Goal: Task Accomplishment & Management: Use online tool/utility

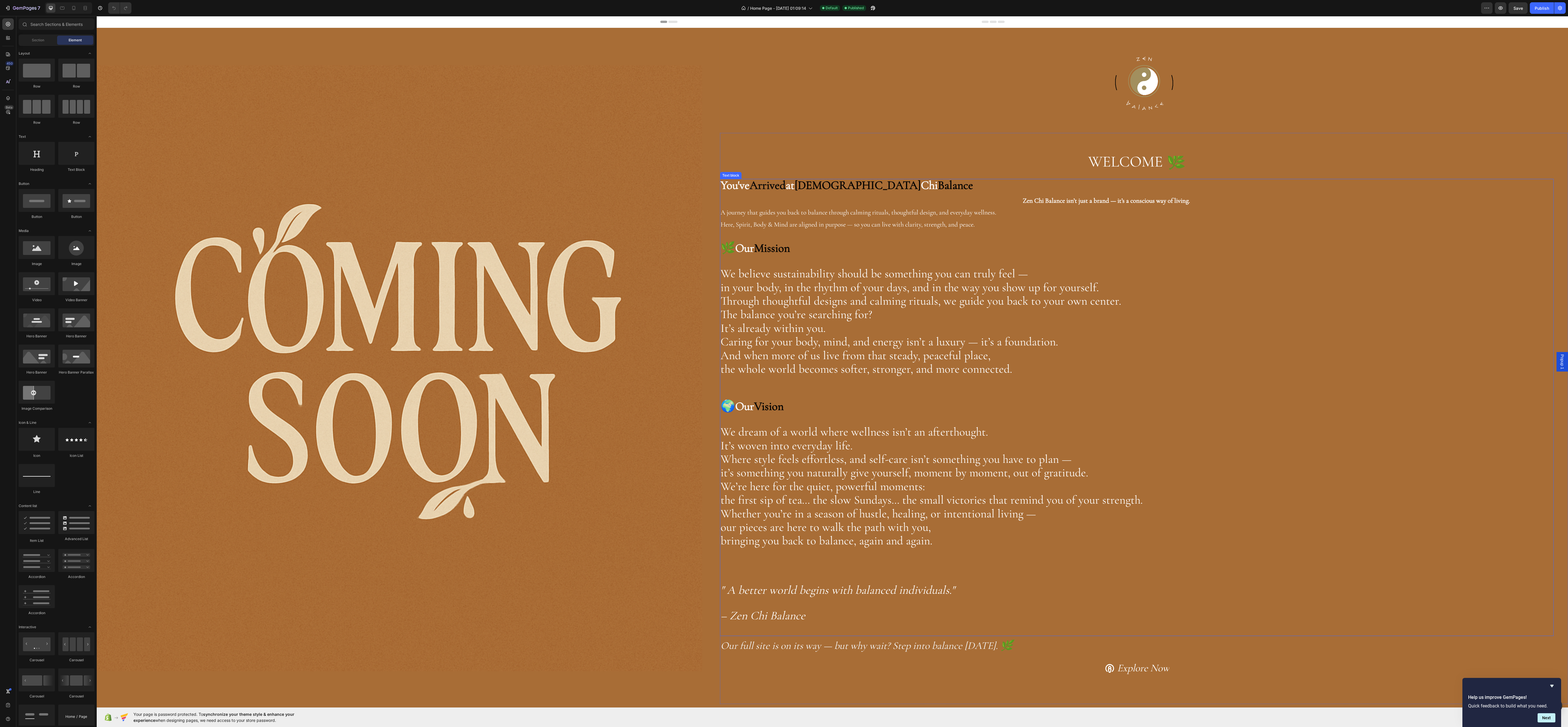
drag, startPoint x: 1617, startPoint y: 29, endPoint x: 1407, endPoint y: 202, distance: 272.1
click at [1407, 202] on p "Zen Chi Balance isn’t just a brand — it’s a conscious way of living. A journey …" at bounding box center [1137, 211] width 833 height 37
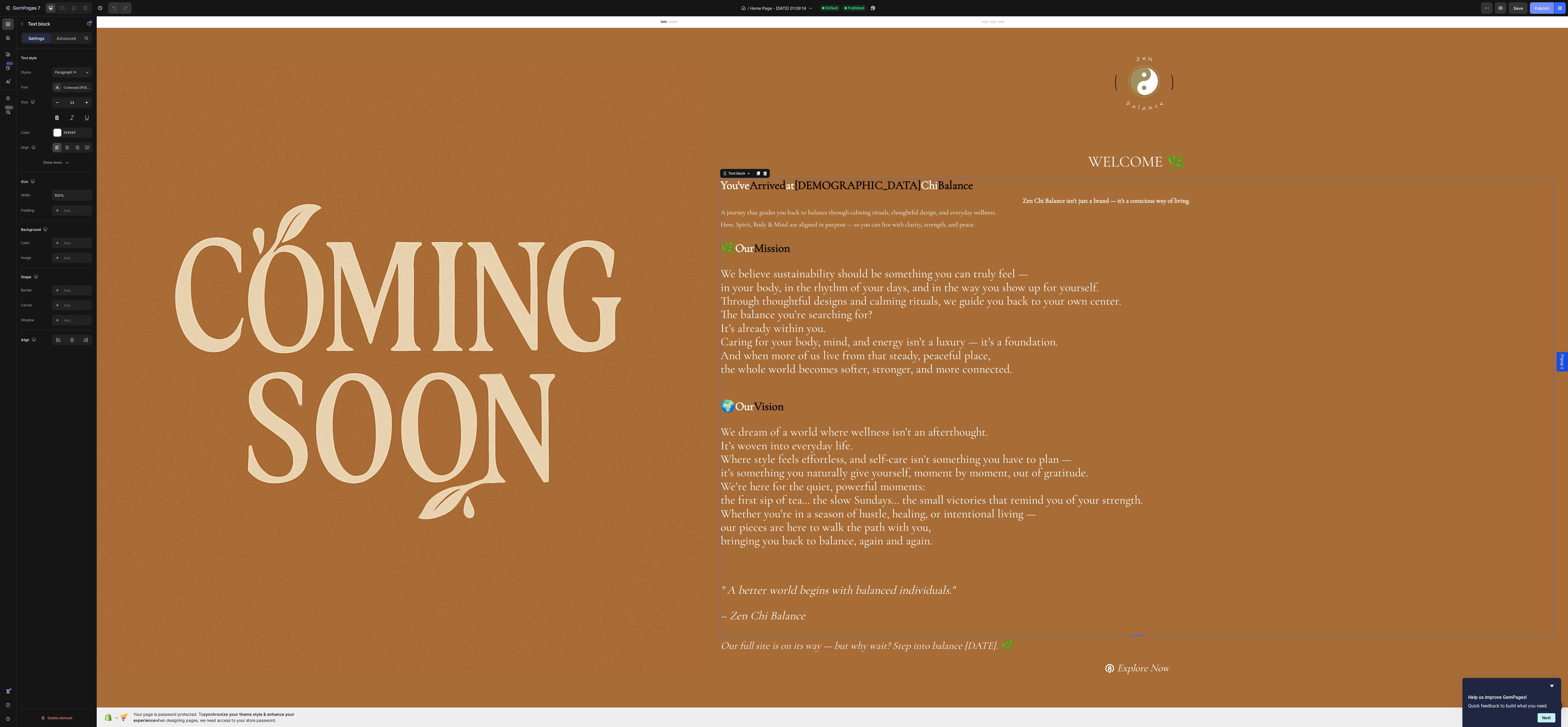
click at [1541, 5] on div "Publish" at bounding box center [1542, 8] width 15 height 6
click at [1535, 7] on div "Publish" at bounding box center [1542, 8] width 15 height 6
click at [1515, 5] on span "Save" at bounding box center [1518, 8] width 10 height 5
click at [1527, 10] on div "Preview Save Publish" at bounding box center [1523, 8] width 85 height 12
click at [1533, 8] on button "Publish" at bounding box center [1542, 8] width 24 height 12
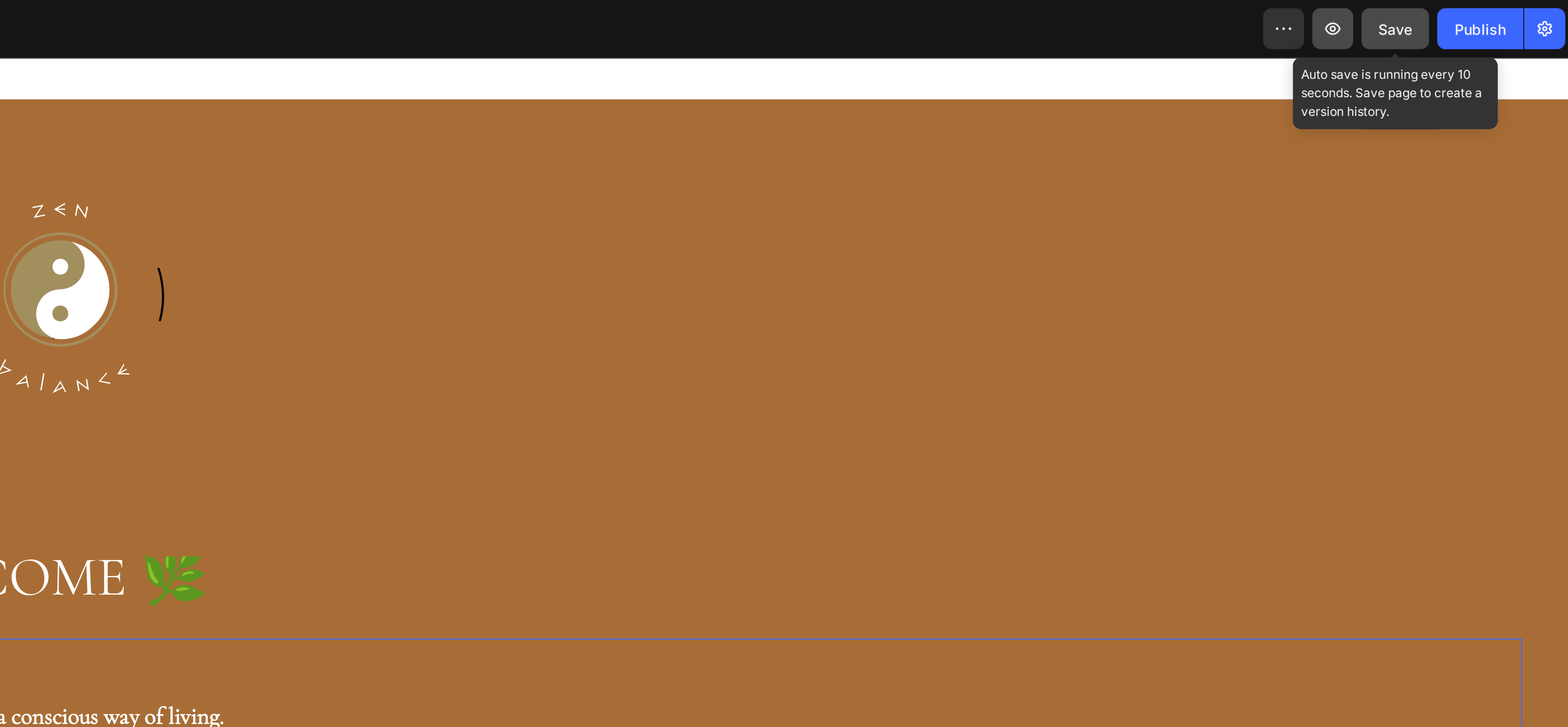
click at [1499, 10] on icon "button" at bounding box center [1500, 7] width 5 height 5
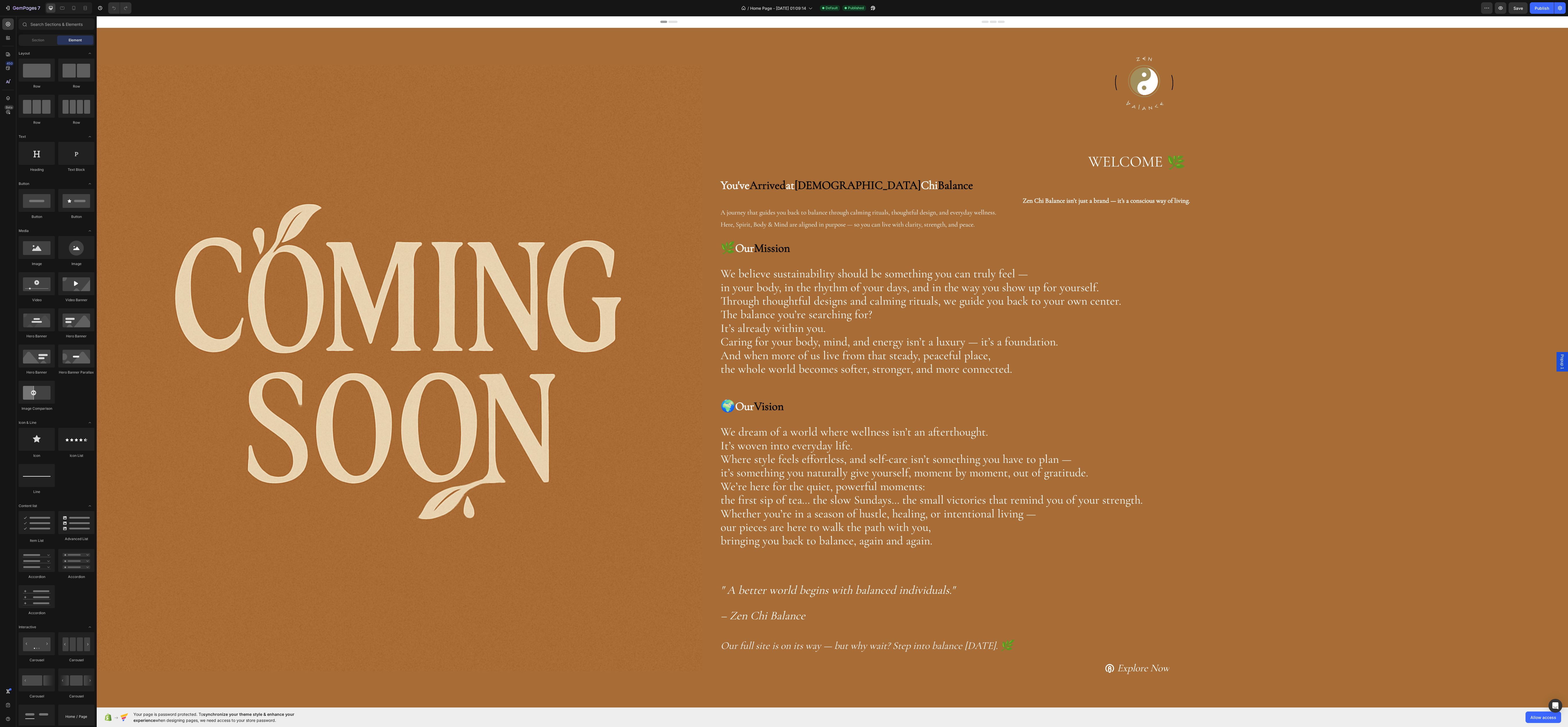
scroll to position [183, 0]
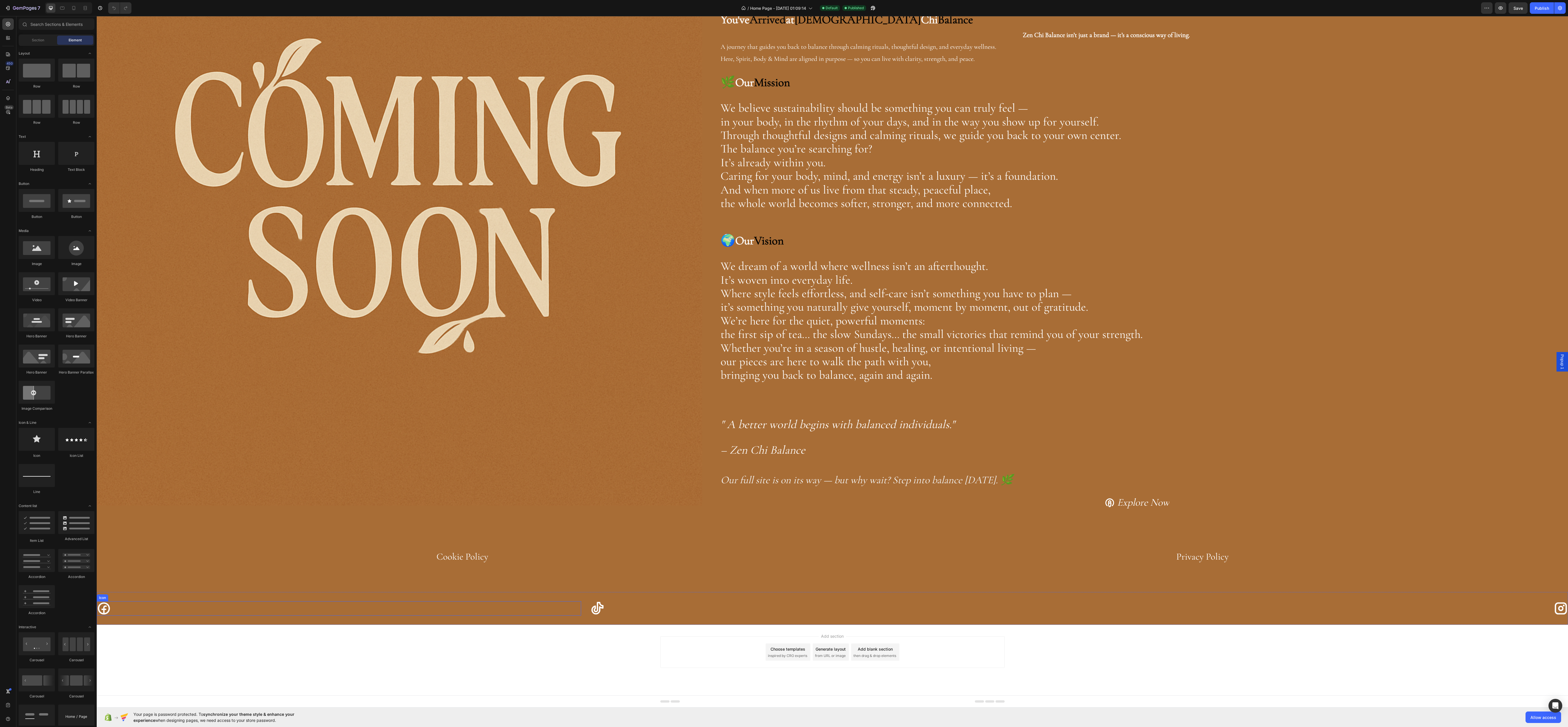
click at [202, 603] on div "Icon" at bounding box center [339, 608] width 485 height 15
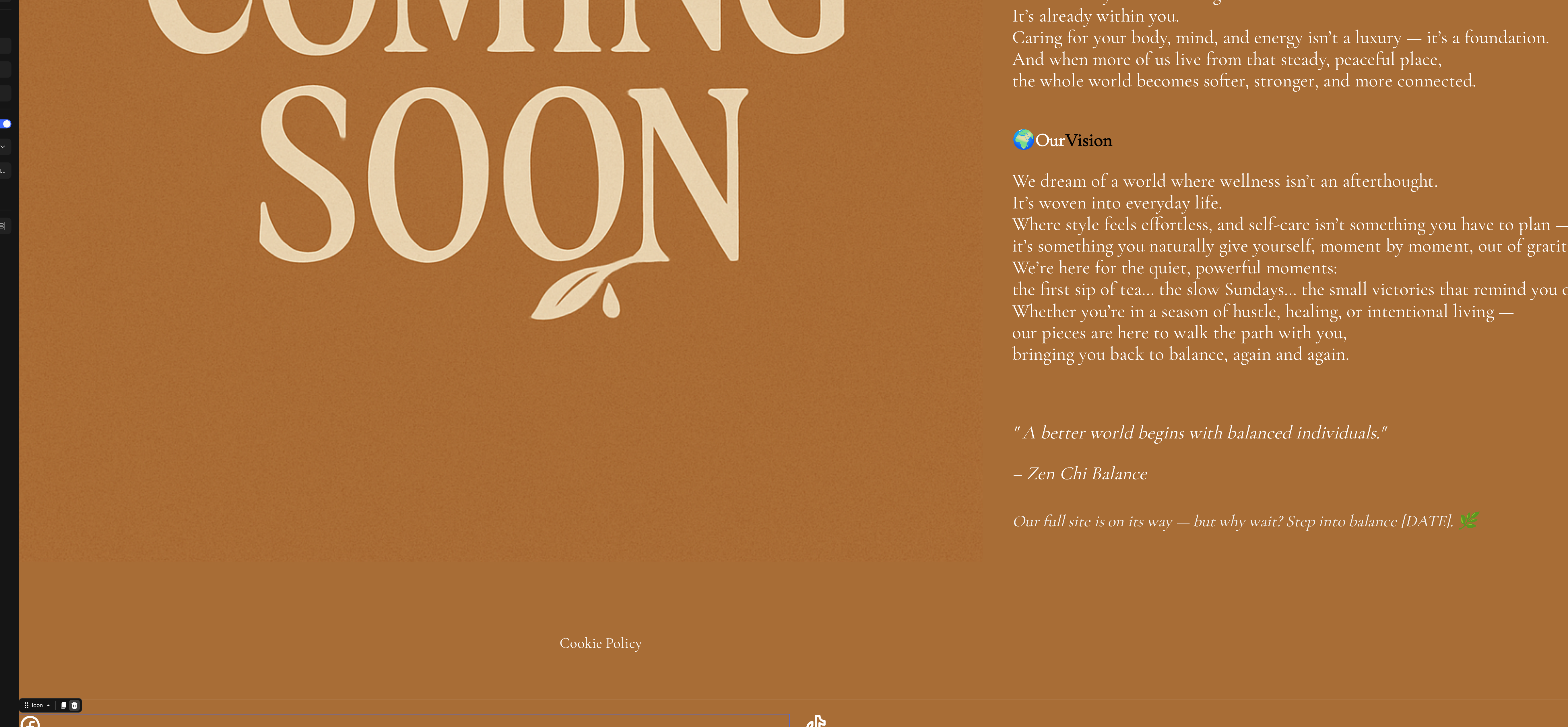
click at [54, 360] on icon at bounding box center [54, 362] width 5 height 5
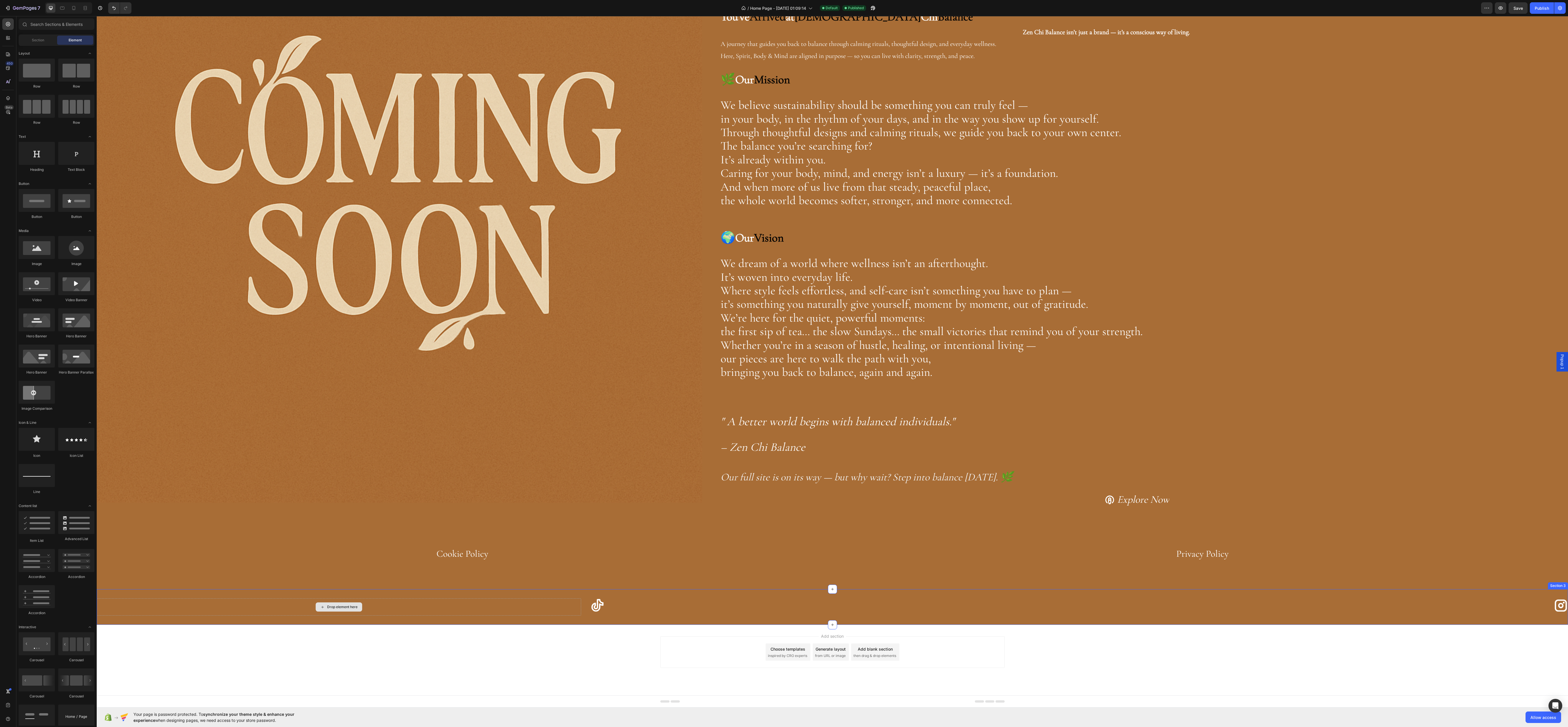
click at [529, 600] on div "Drop element here" at bounding box center [339, 607] width 485 height 17
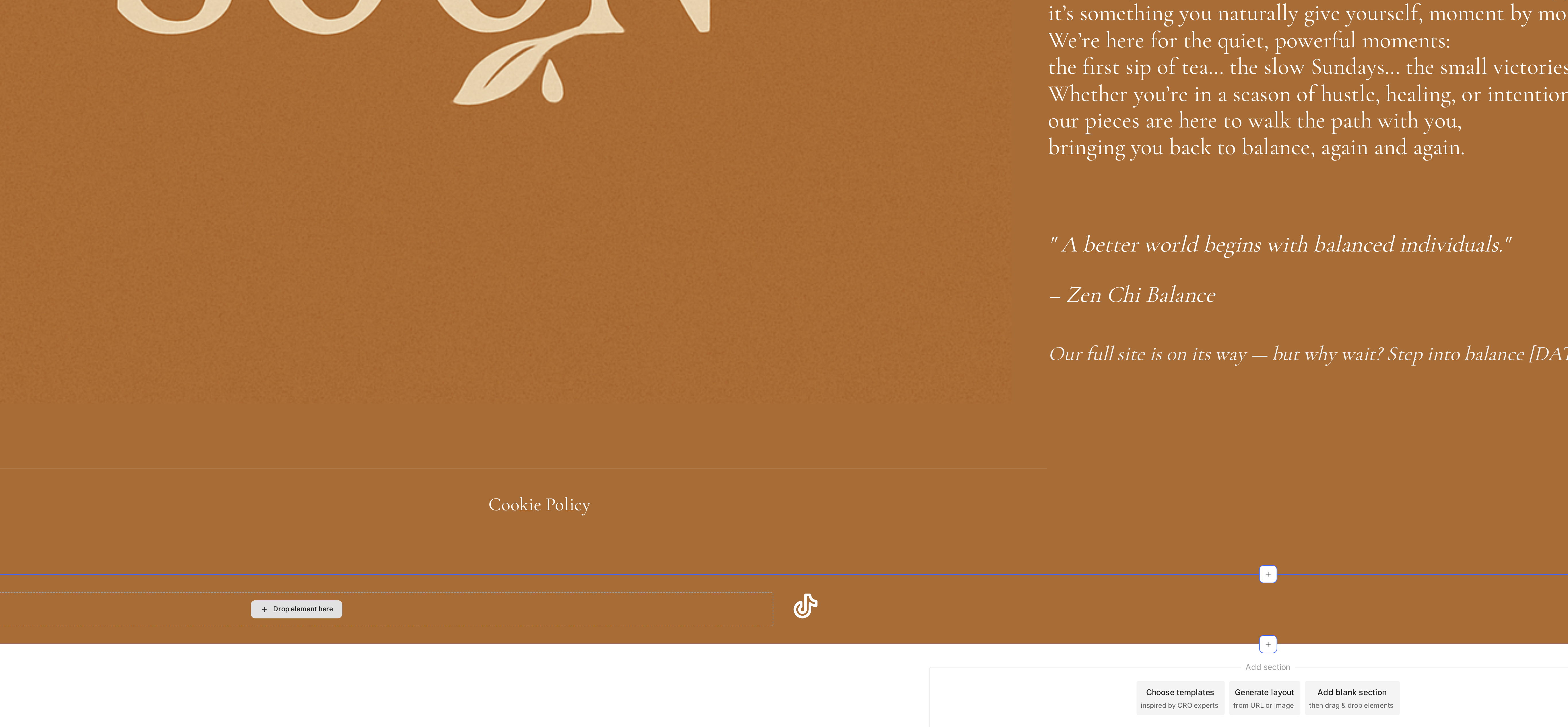
click at [51, 37] on div "Drop element here" at bounding box center [66, 37] width 30 height 5
click at [125, 39] on div "Drop element here" at bounding box center [62, 37] width 485 height 17
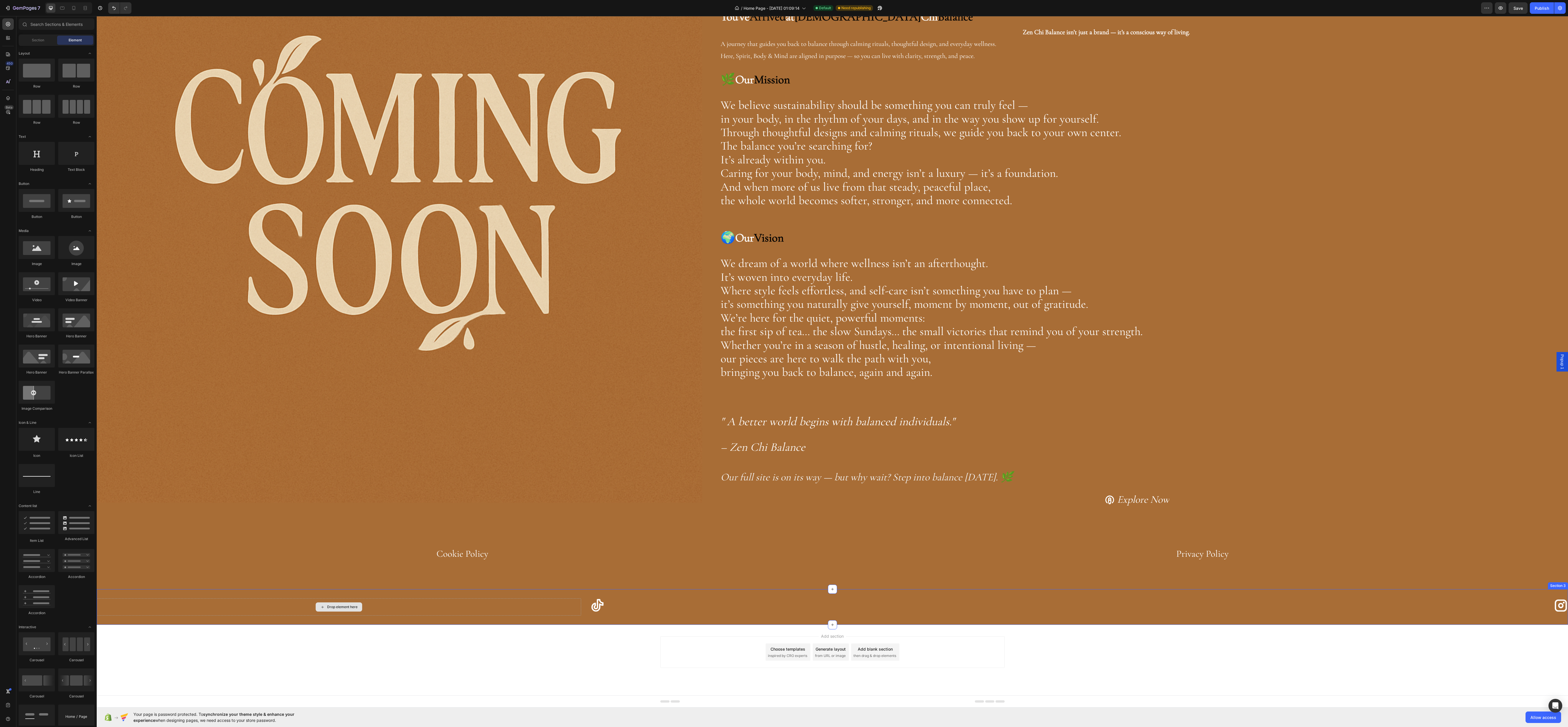
click at [113, 608] on div "Drop element here" at bounding box center [339, 607] width 485 height 17
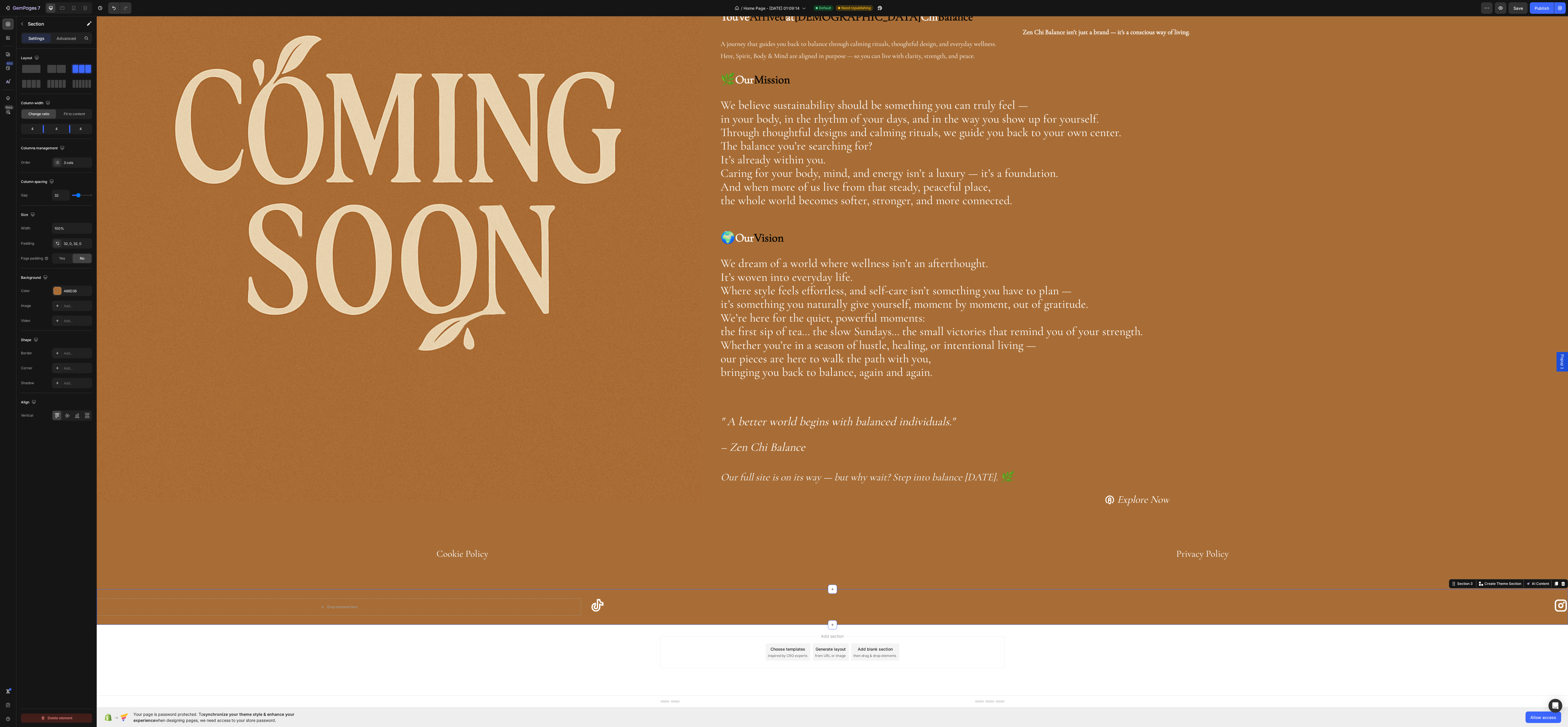
click at [39, 721] on button "Delete element" at bounding box center [56, 718] width 71 height 9
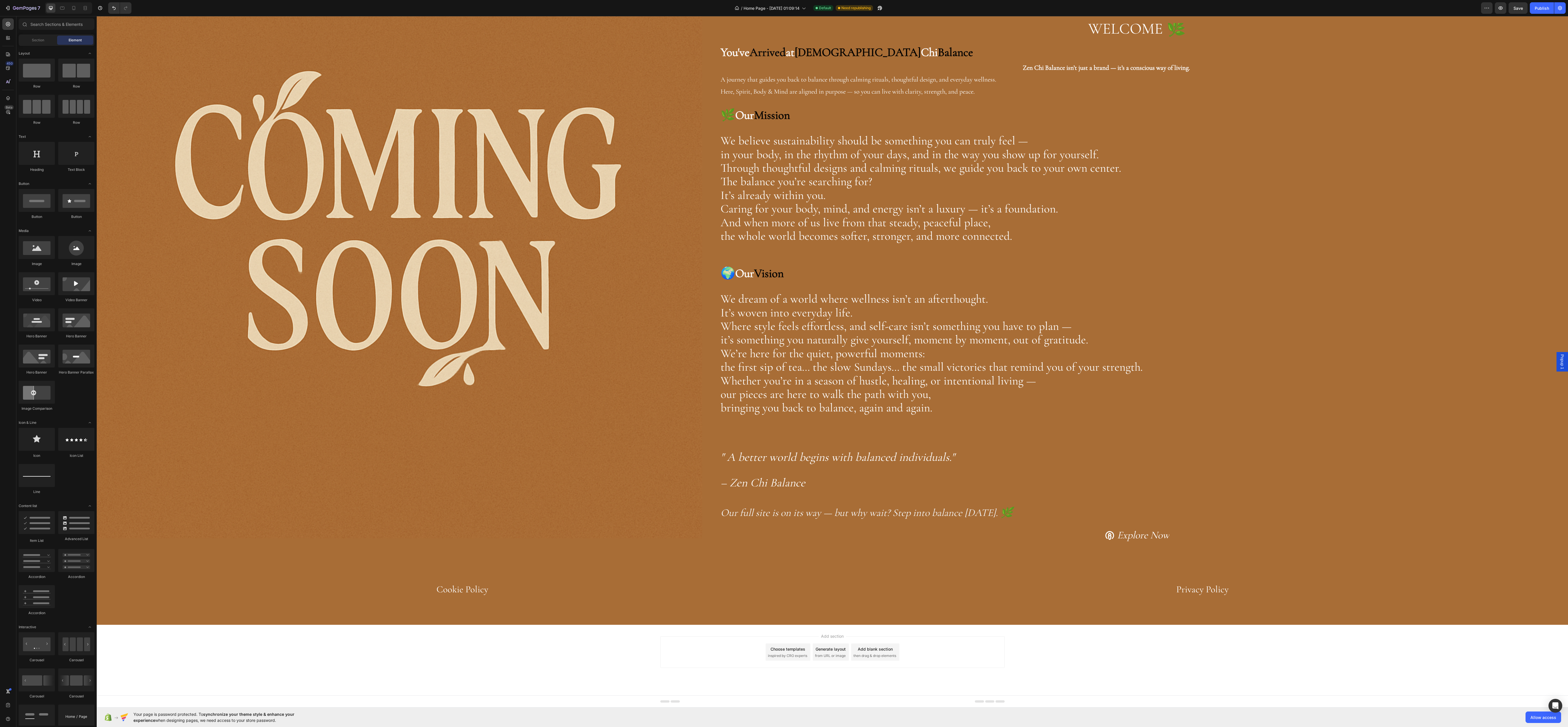
scroll to position [150, 0]
click at [113, 5] on icon "Undo/Redo" at bounding box center [113, 7] width 5 height 5
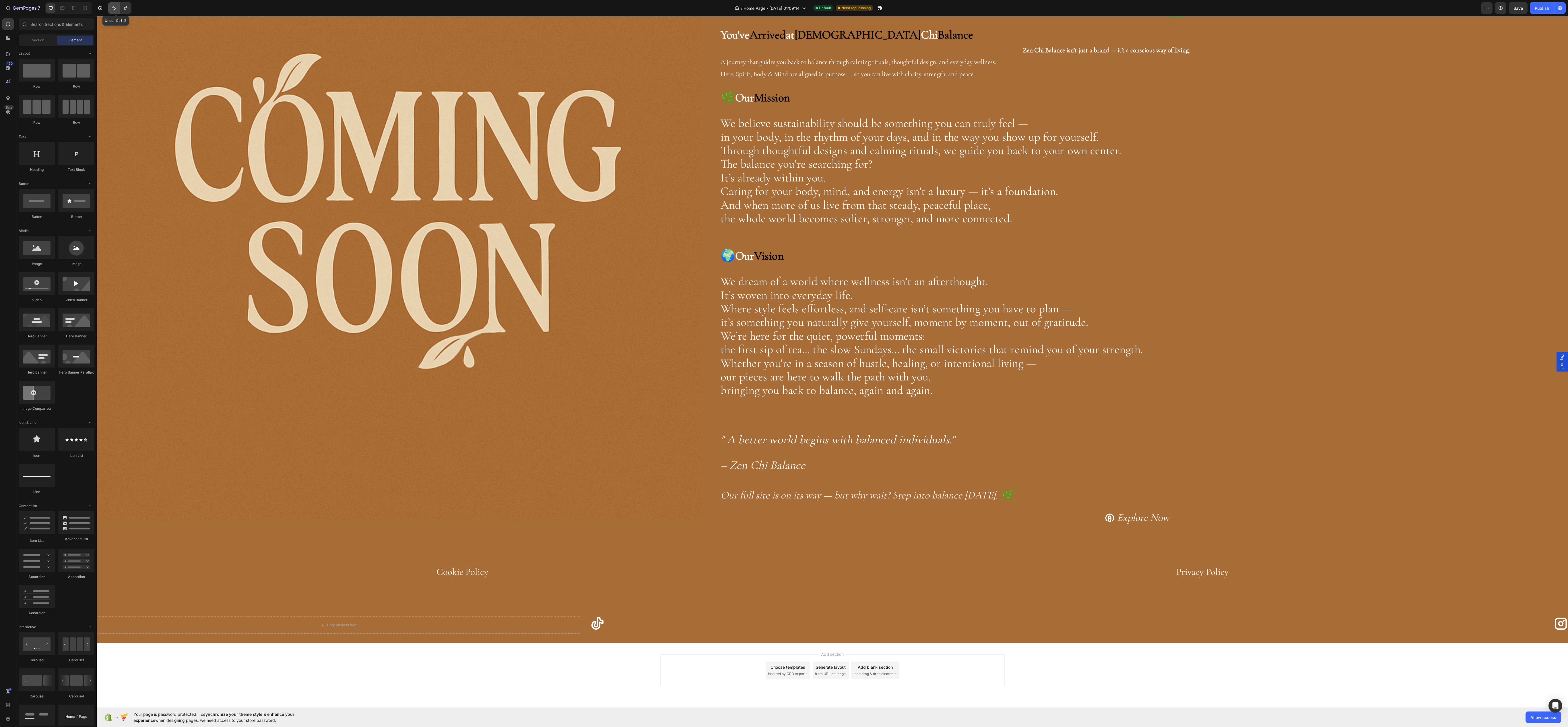
scroll to position [183, 0]
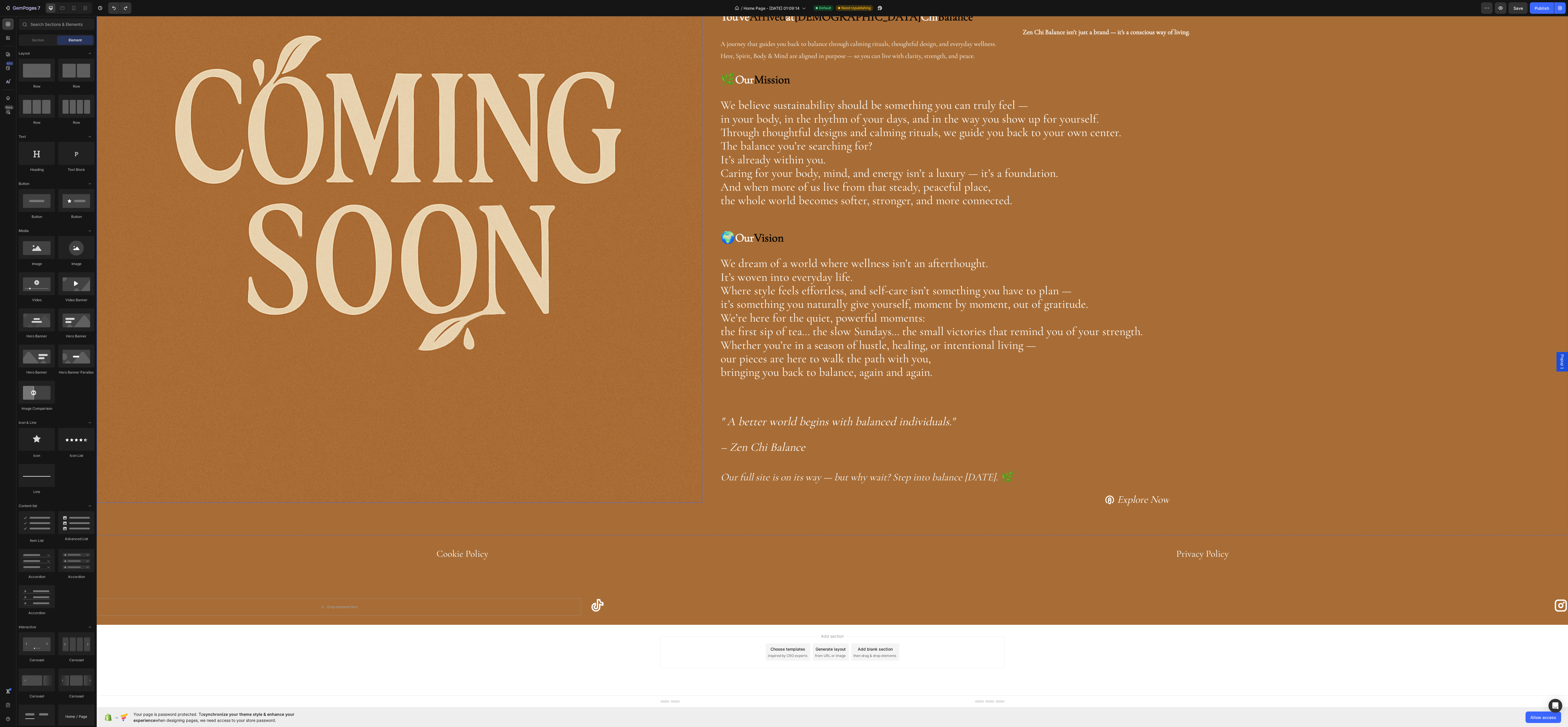
click at [410, 423] on img at bounding box center [399, 199] width 606 height 606
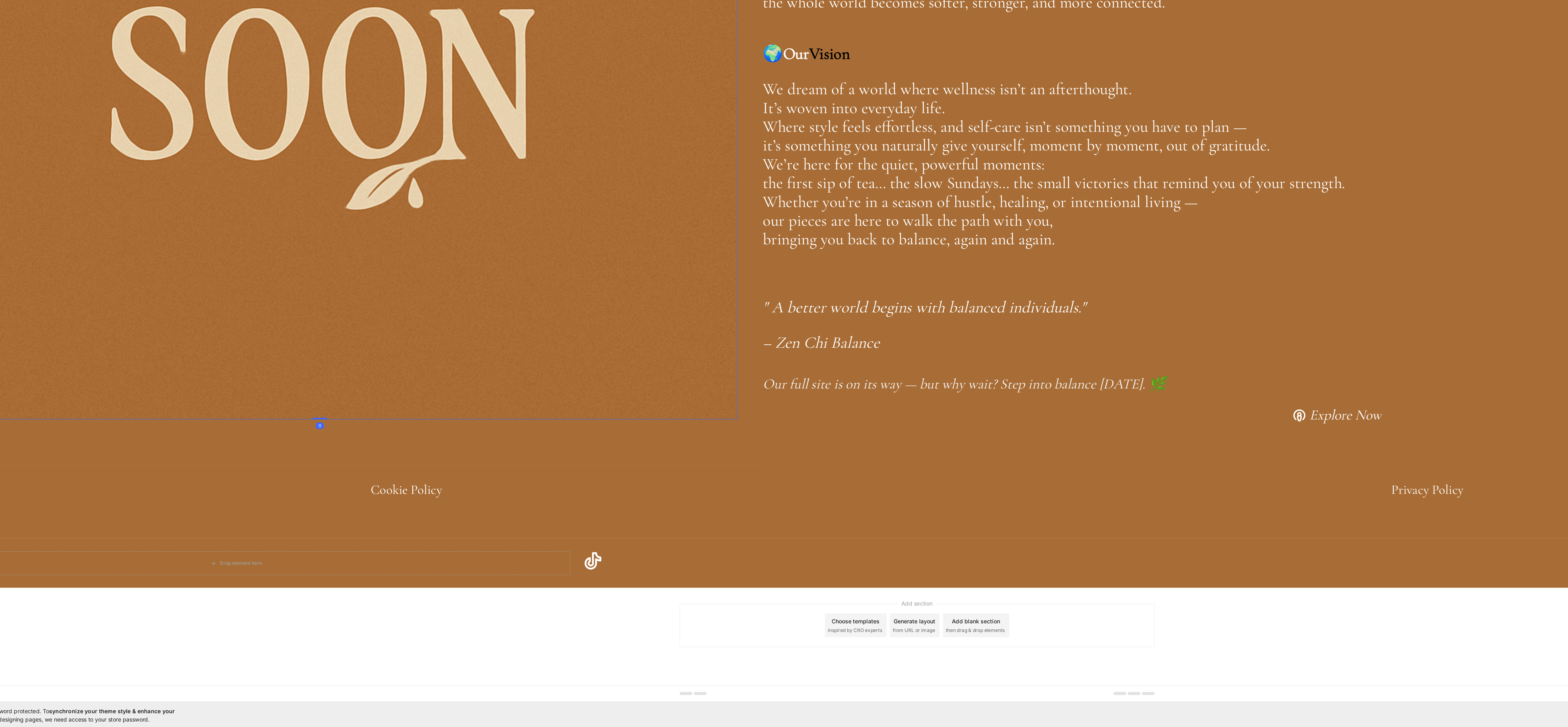
scroll to position [0, 0]
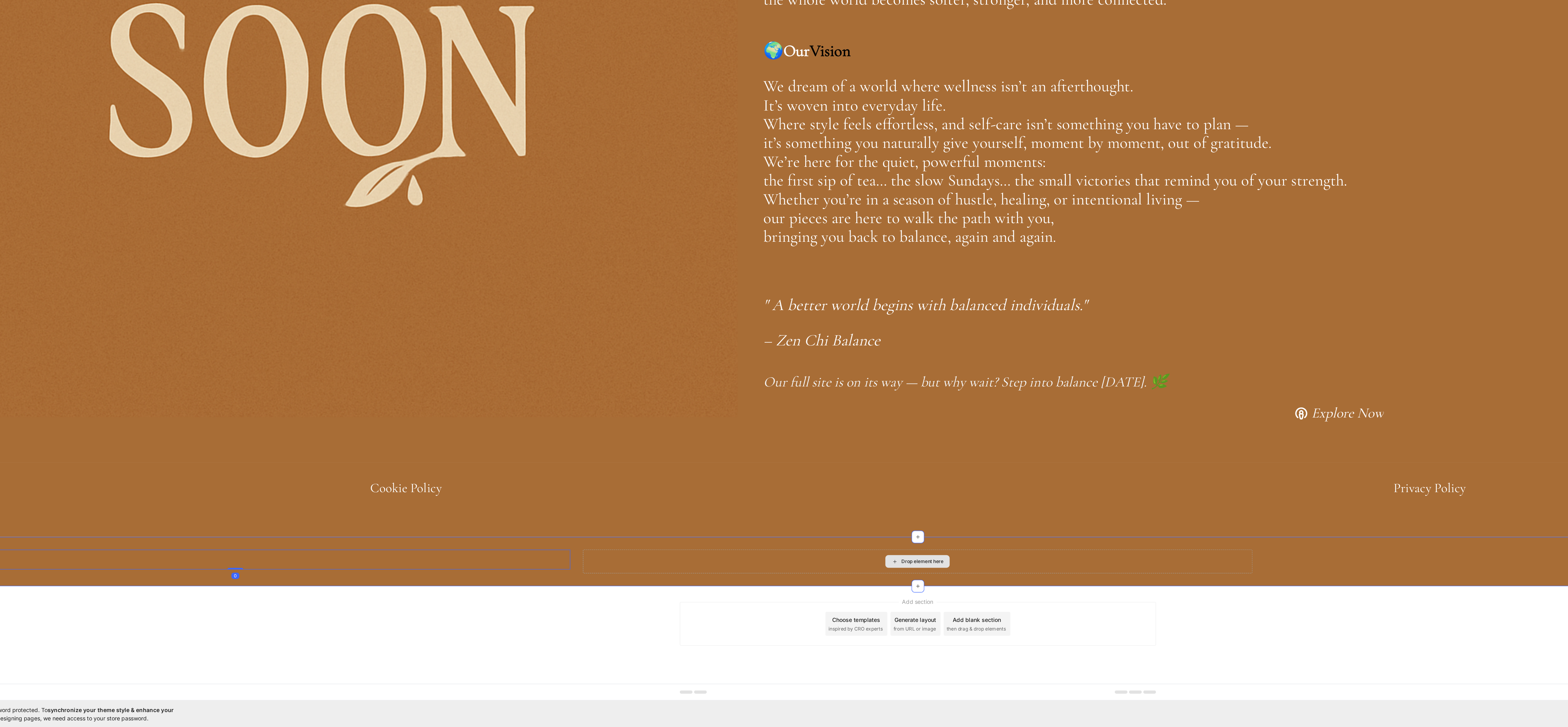
click at [449, 330] on div "Drop element here" at bounding box center [636, 335] width 485 height 17
click at [626, 333] on div "Drop element here" at bounding box center [639, 335] width 30 height 5
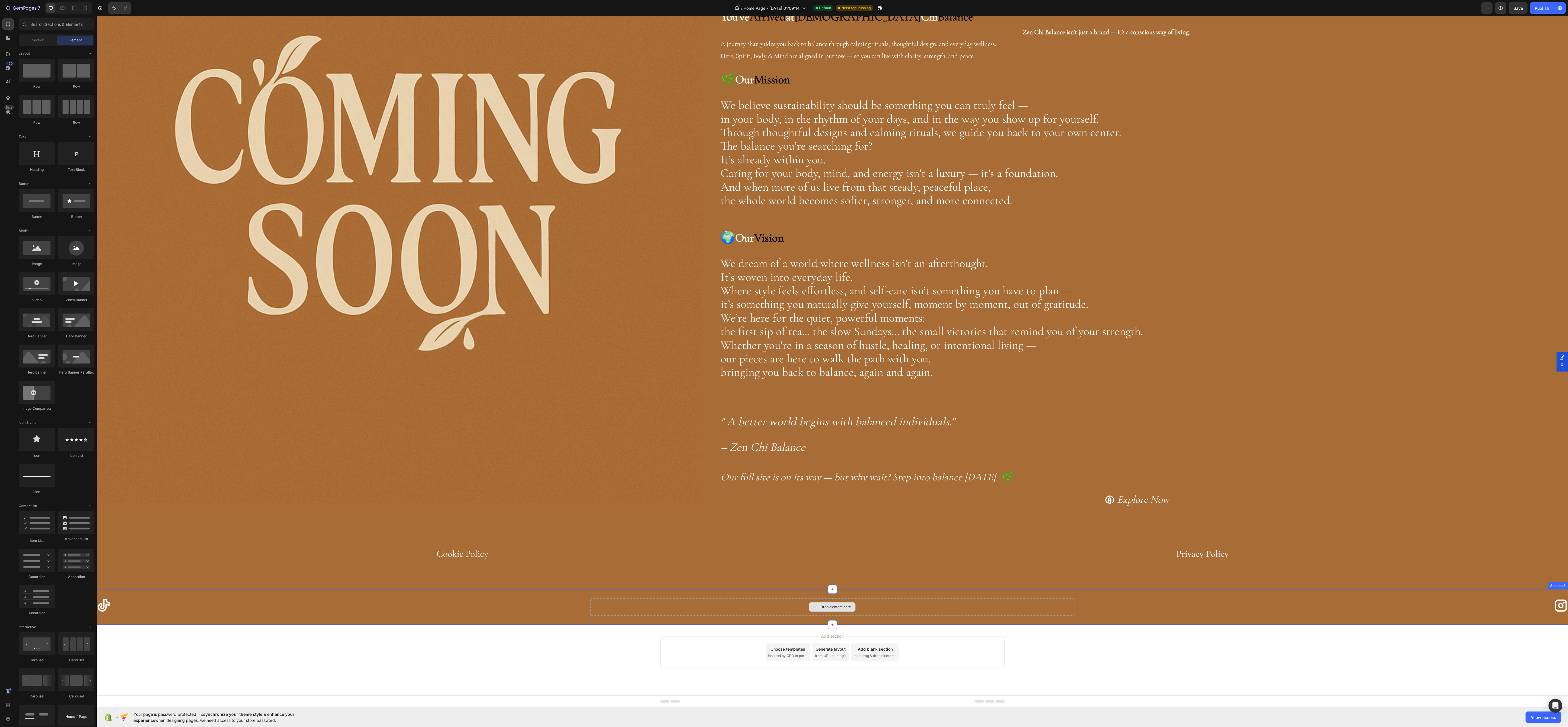
click at [822, 608] on div "Drop element here" at bounding box center [836, 607] width 30 height 5
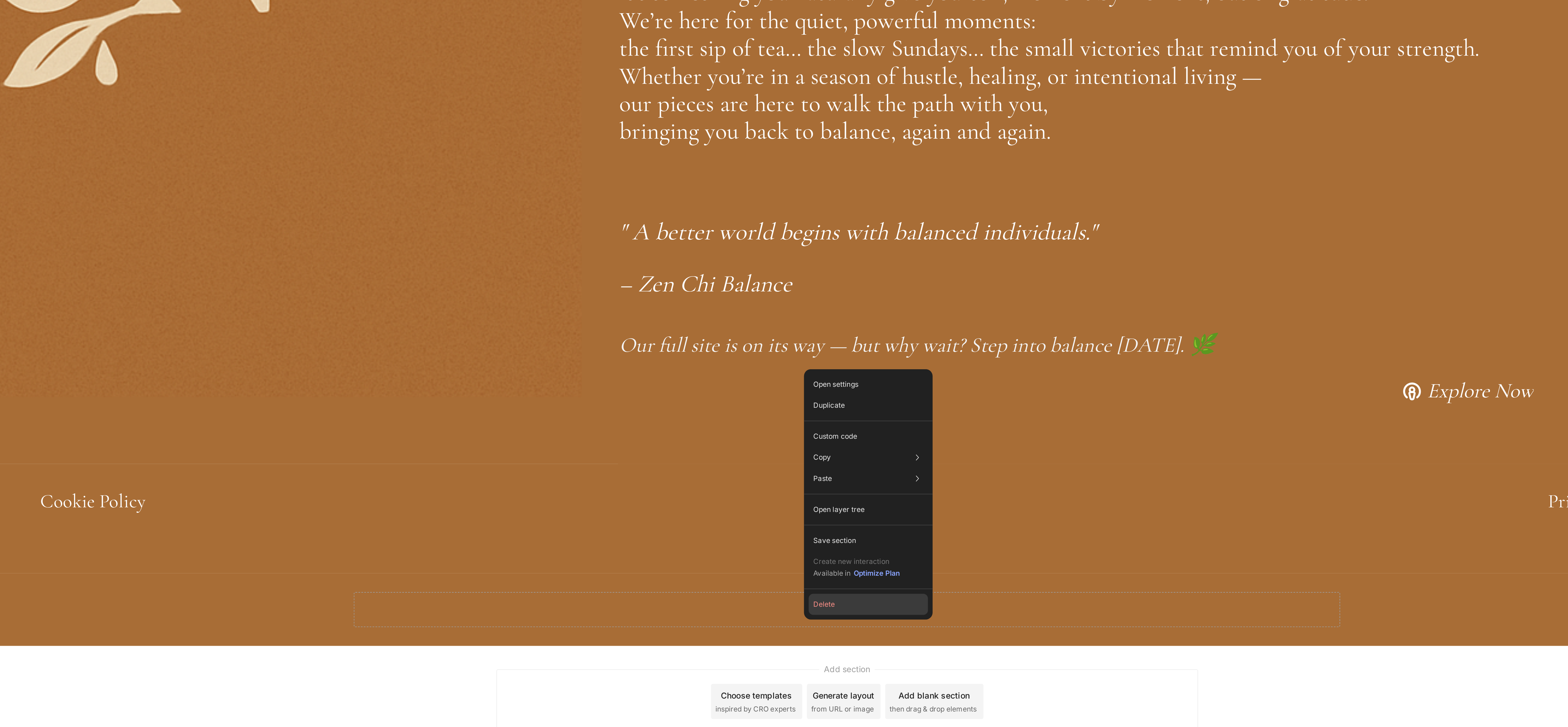
click at [821, 603] on button "Delete" at bounding box center [843, 604] width 58 height 10
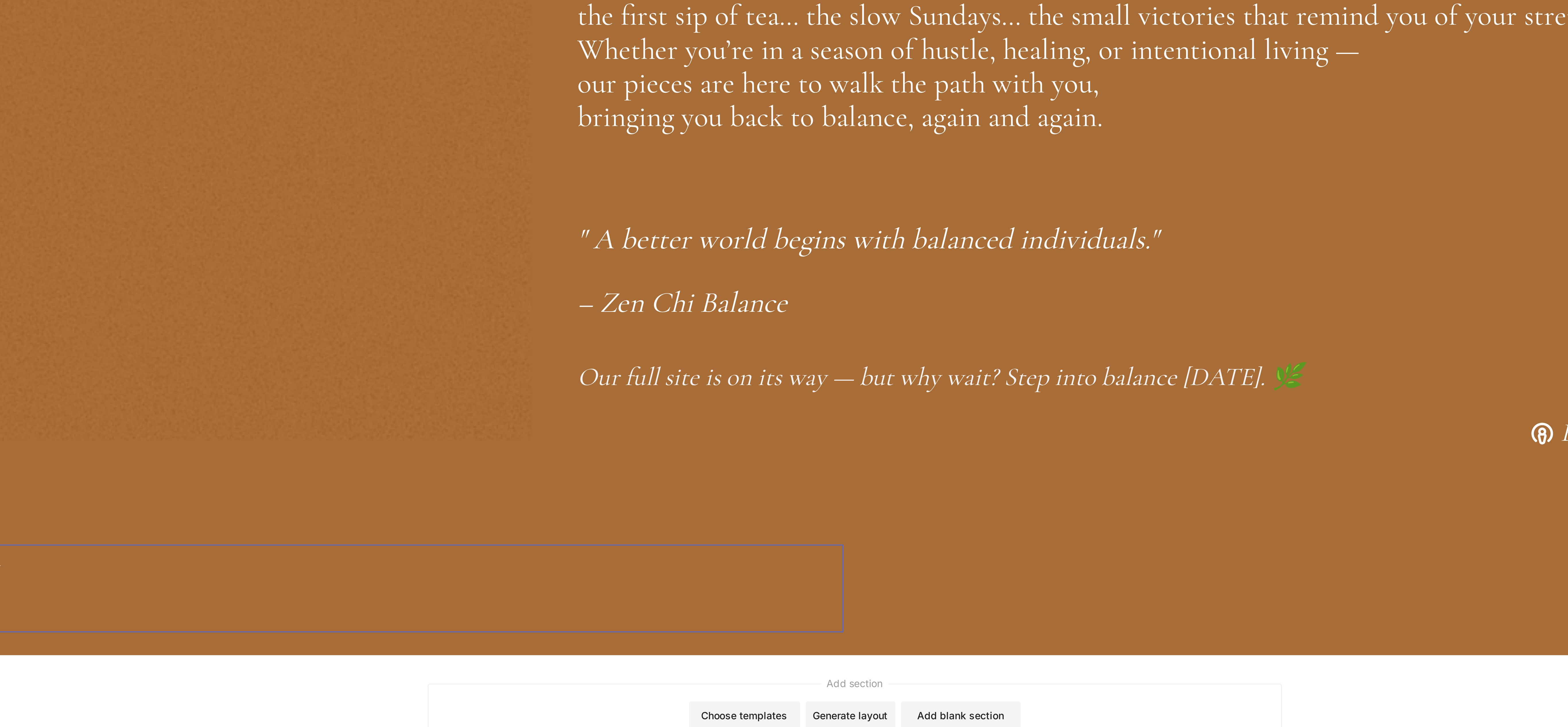
scroll to position [150, 0]
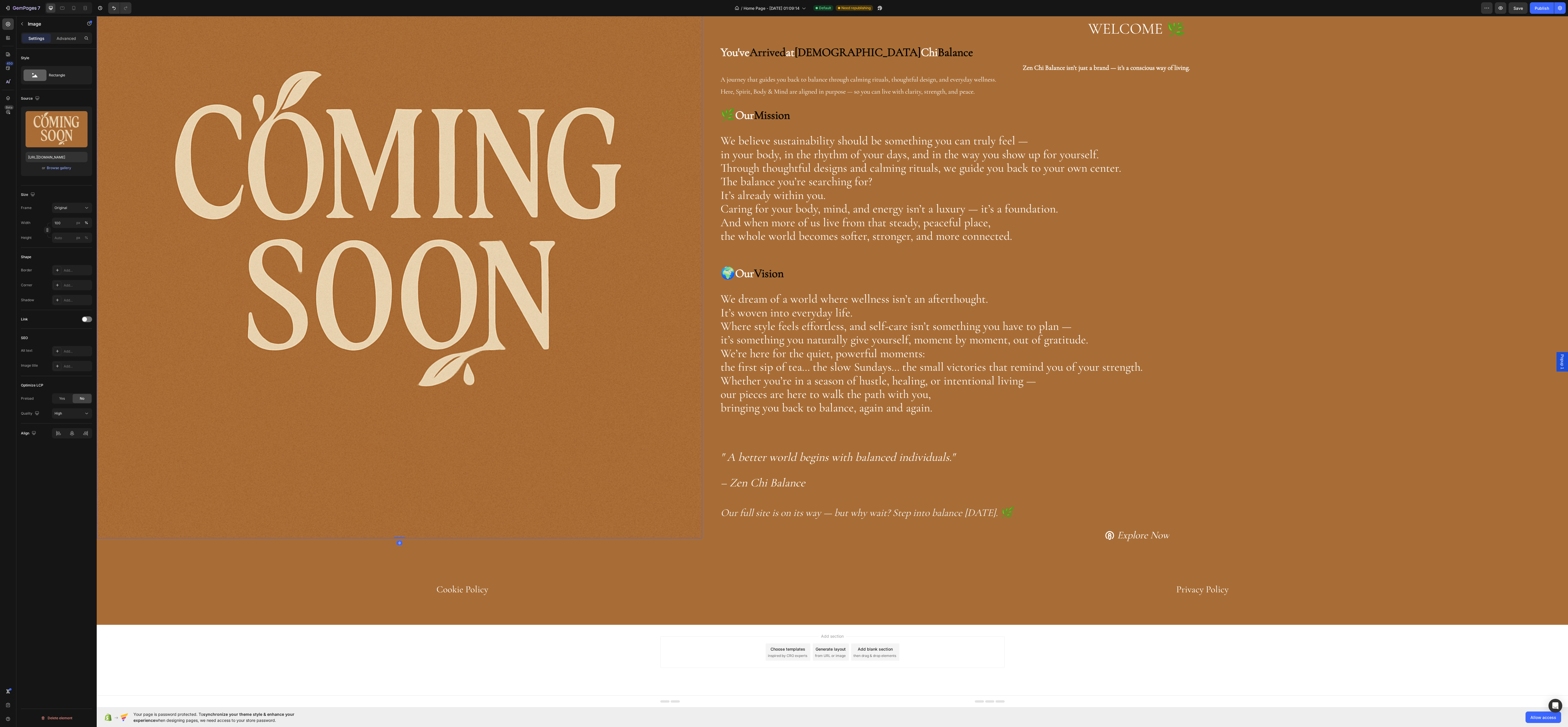
drag, startPoint x: 144, startPoint y: 37, endPoint x: 118, endPoint y: 5, distance: 41.2
click at [118, 5] on html "Popup 1 Header Image 0 Image WELCOME 🌿 Heading You've Arrived at Zen Chi Balanc…" at bounding box center [832, 295] width 1471 height 824
click at [115, 9] on icon "Undo/Redo" at bounding box center [113, 7] width 5 height 5
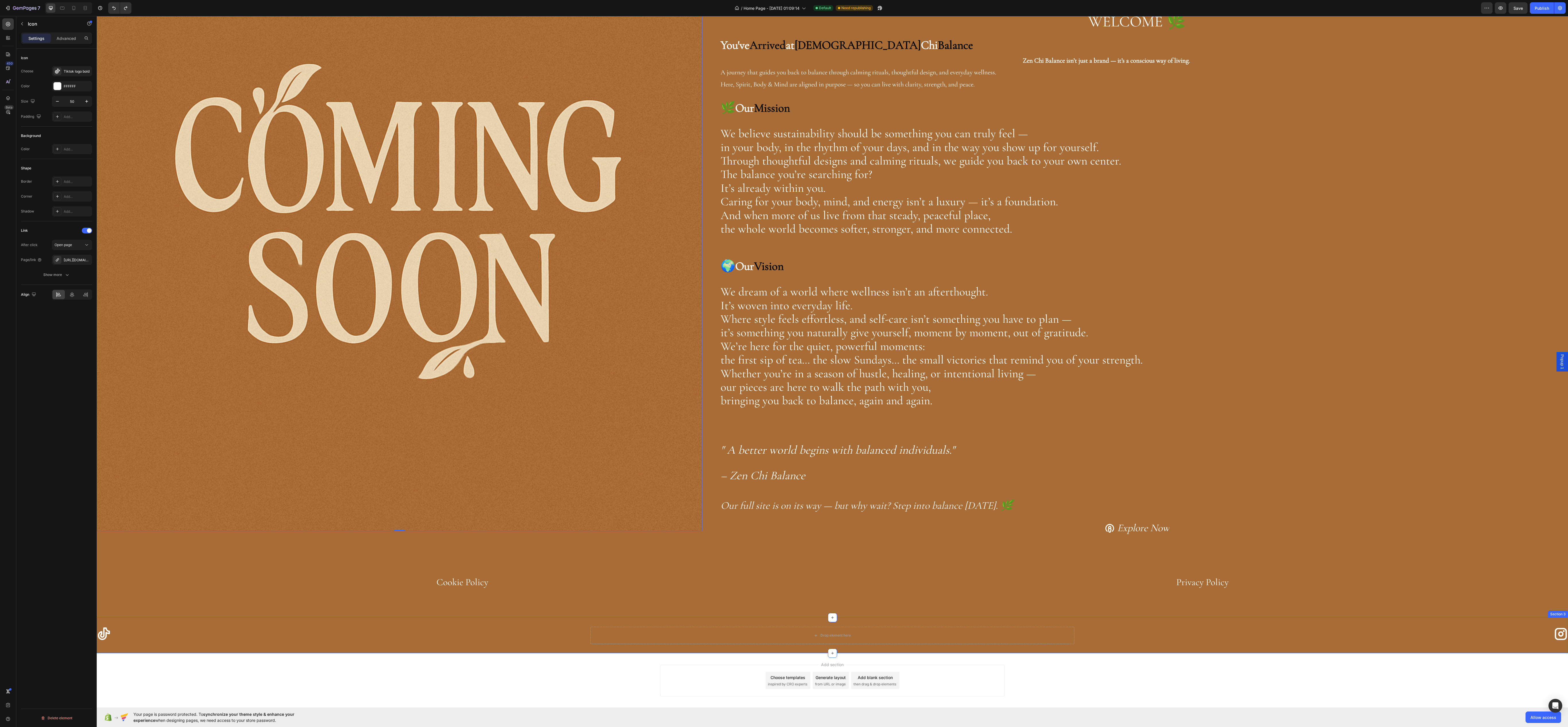
click at [528, 691] on div "Header Image 0 Image WELCOME 🌿 Heading You've Arrived at Zen Chi Balance Zen Ch…" at bounding box center [832, 306] width 1471 height 860
click at [714, 641] on div "Drop element here" at bounding box center [833, 635] width 485 height 17
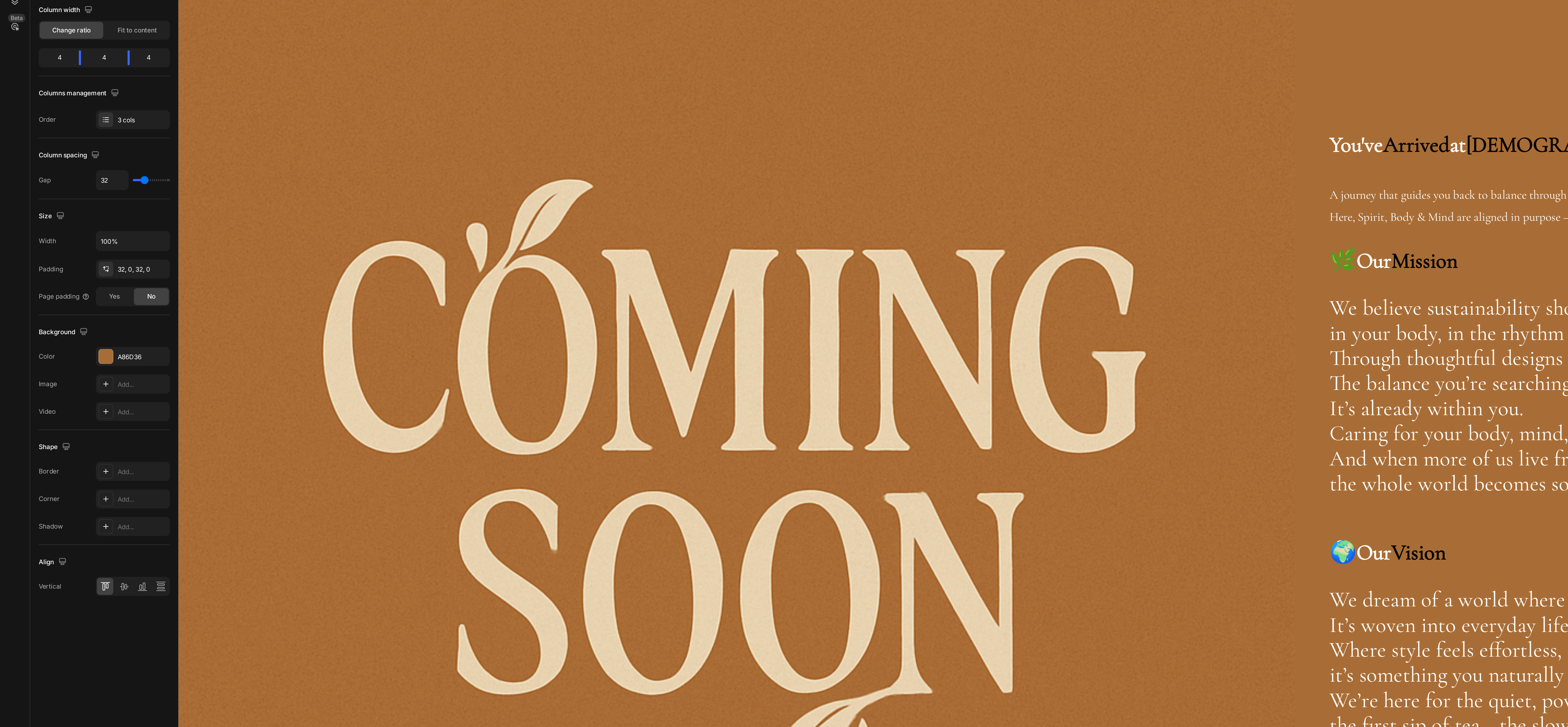
scroll to position [0, 0]
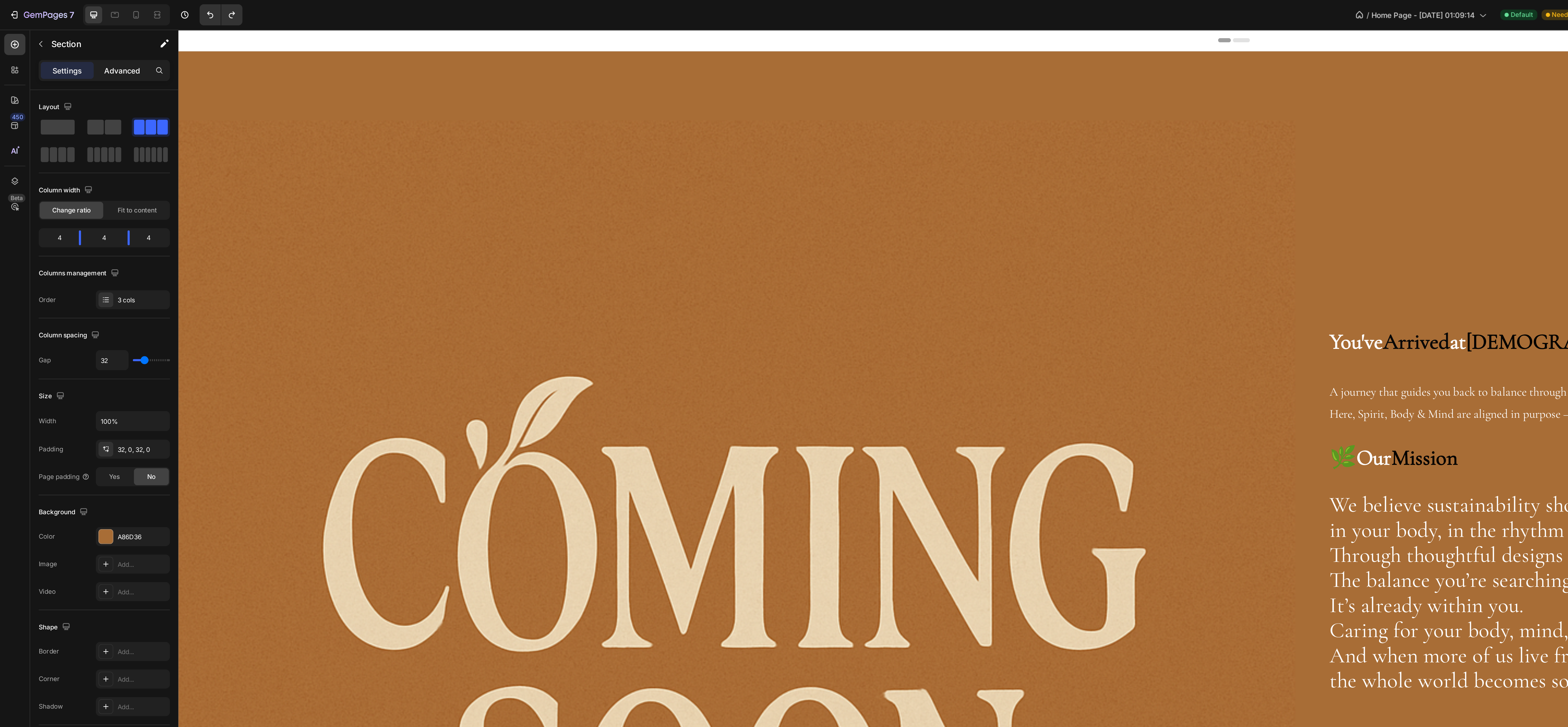
click at [69, 38] on p "Advanced" at bounding box center [66, 38] width 19 height 6
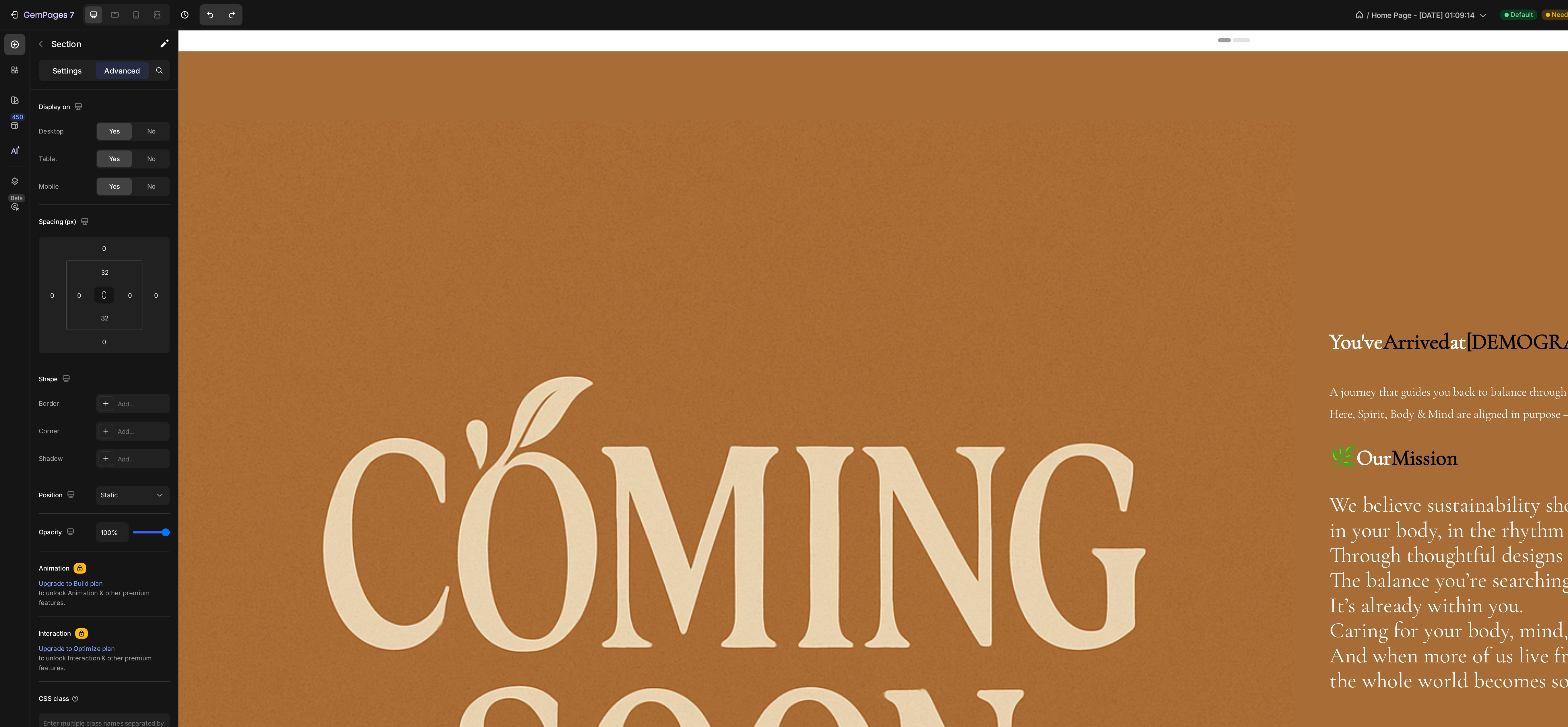
click at [49, 37] on div "Settings" at bounding box center [36, 38] width 29 height 9
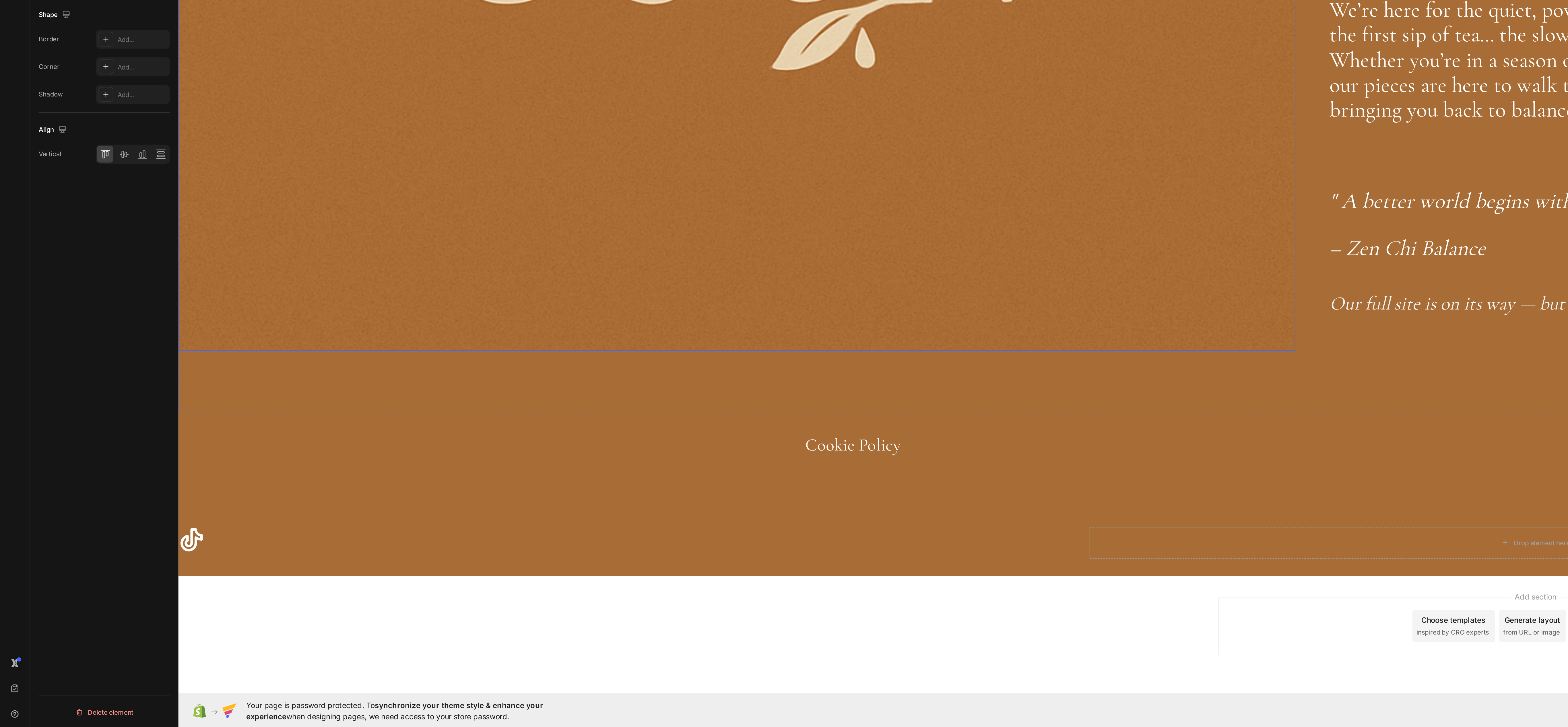
scroll to position [186, 0]
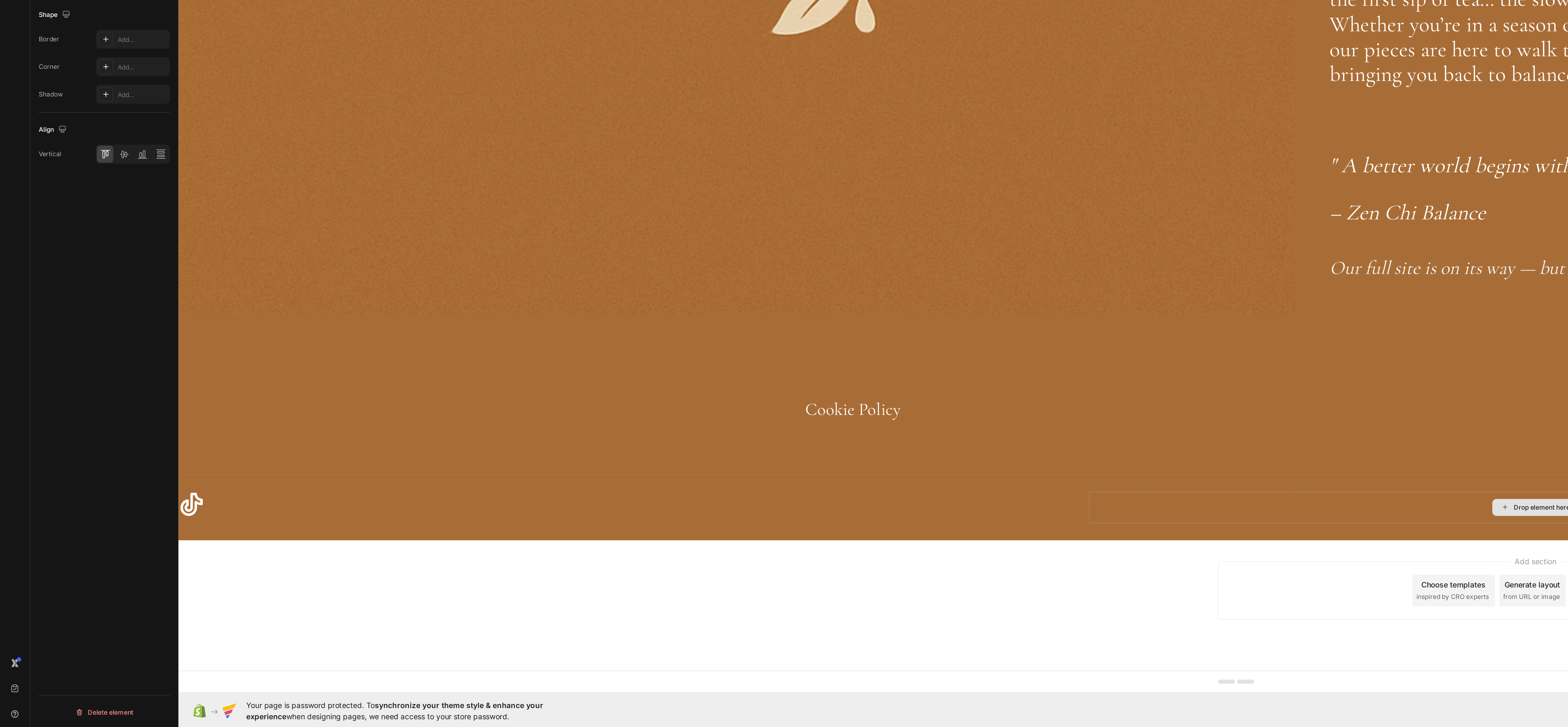
click at [715, 4] on div "Drop element here" at bounding box center [914, 9] width 485 height 17
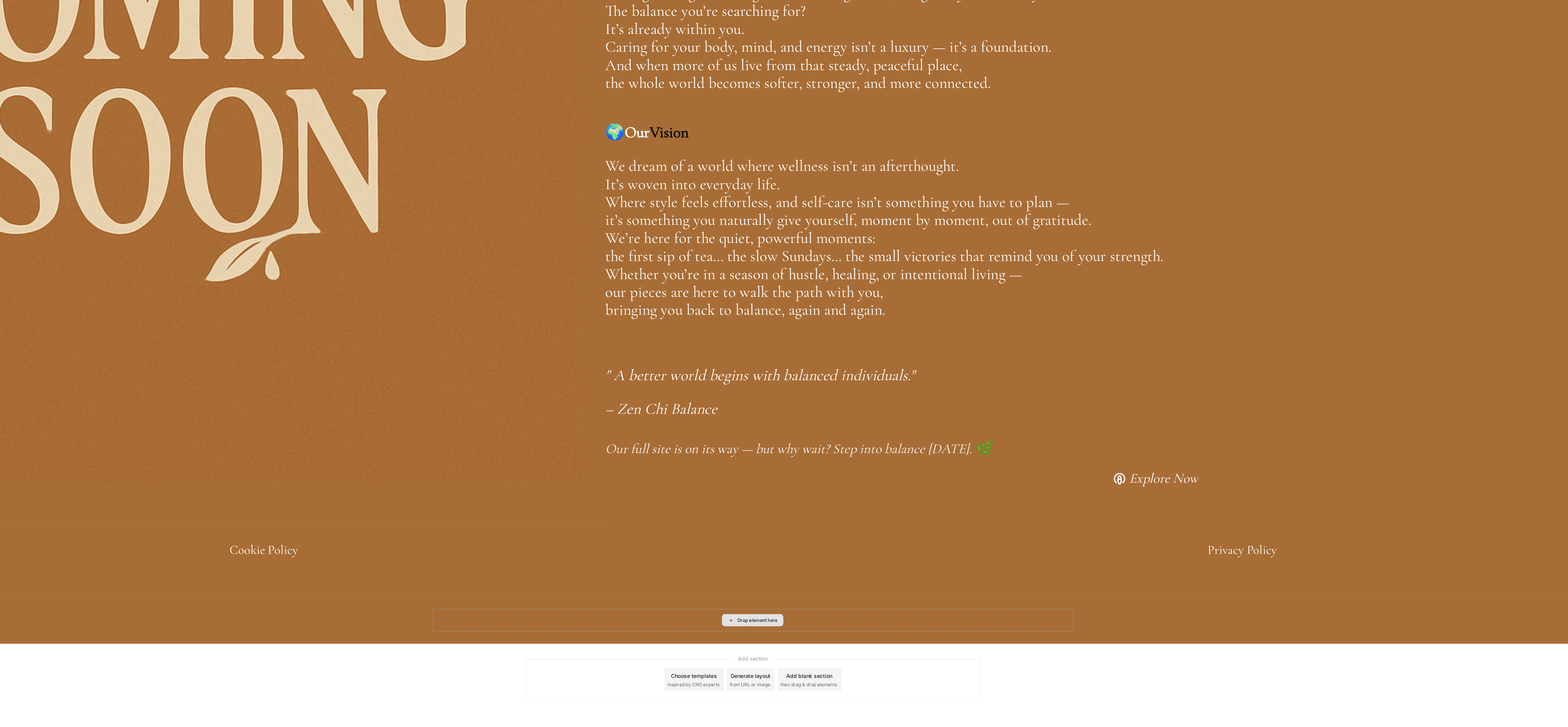
click at [303, 426] on div "Drop element here" at bounding box center [516, 430] width 485 height 17
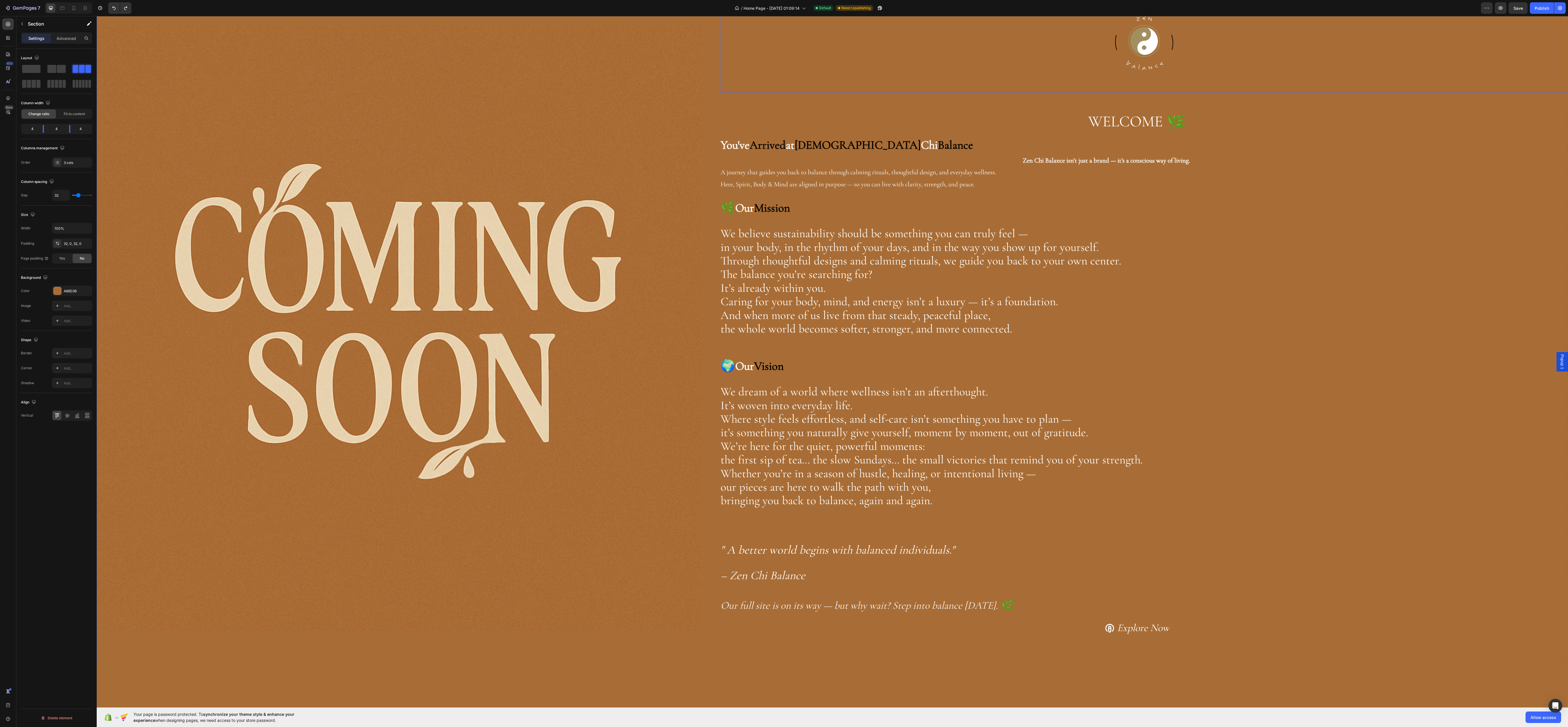
scroll to position [0, 0]
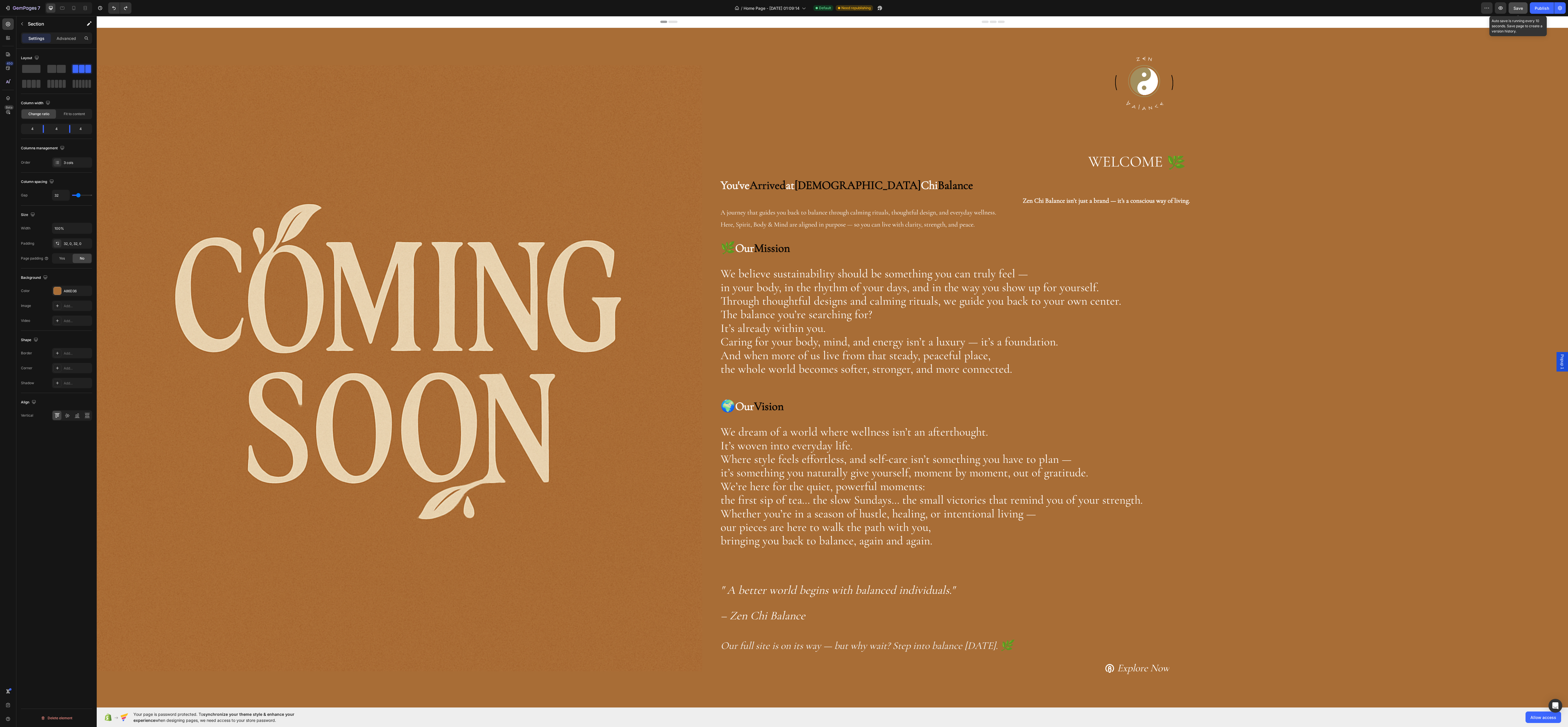
click at [1514, 8] on span "Save" at bounding box center [1518, 8] width 10 height 5
click at [1536, 5] on div "Publish" at bounding box center [1542, 8] width 15 height 6
click at [1502, 9] on icon "button" at bounding box center [1500, 7] width 5 height 5
